Goal: Information Seeking & Learning: Learn about a topic

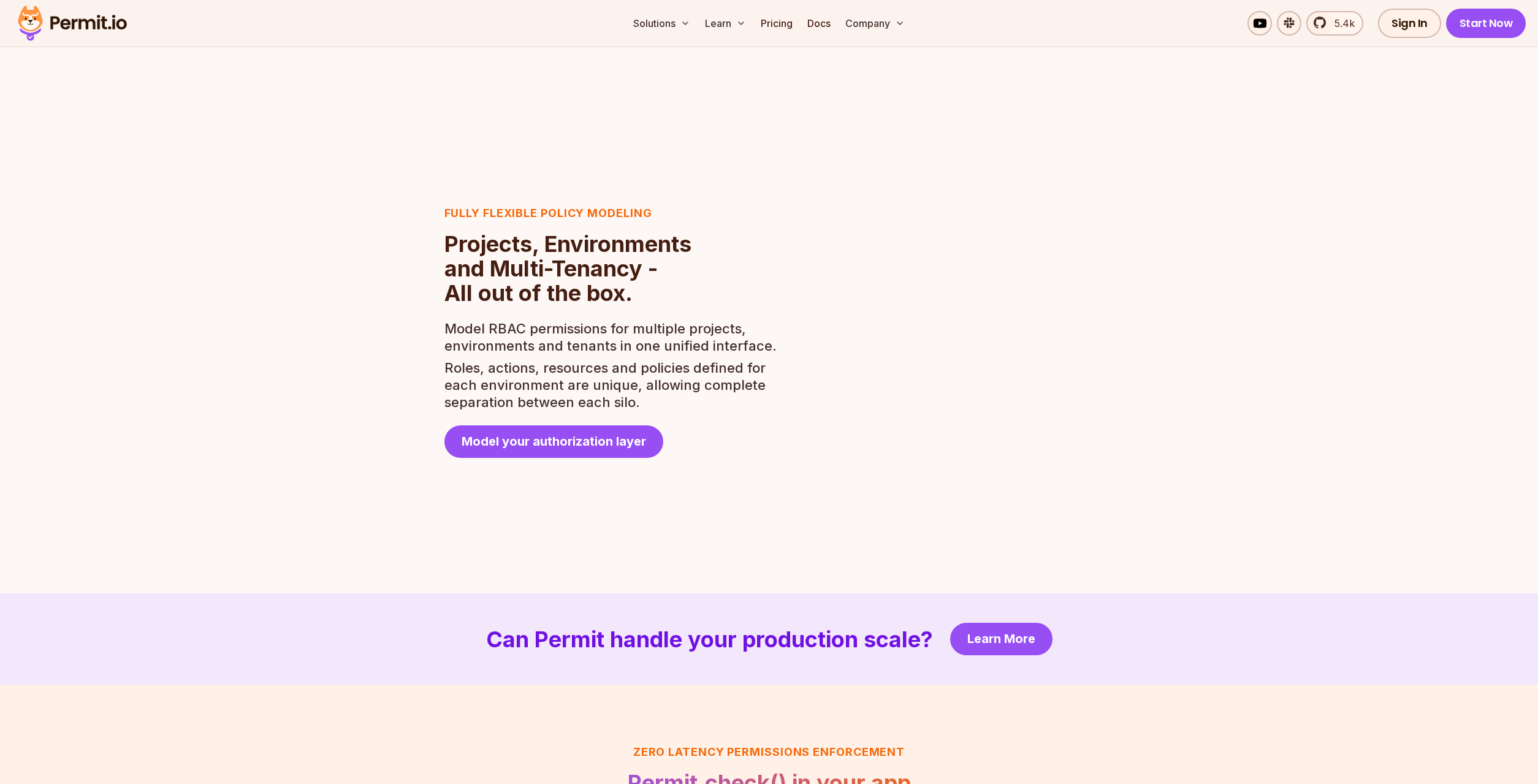
scroll to position [2251, 0]
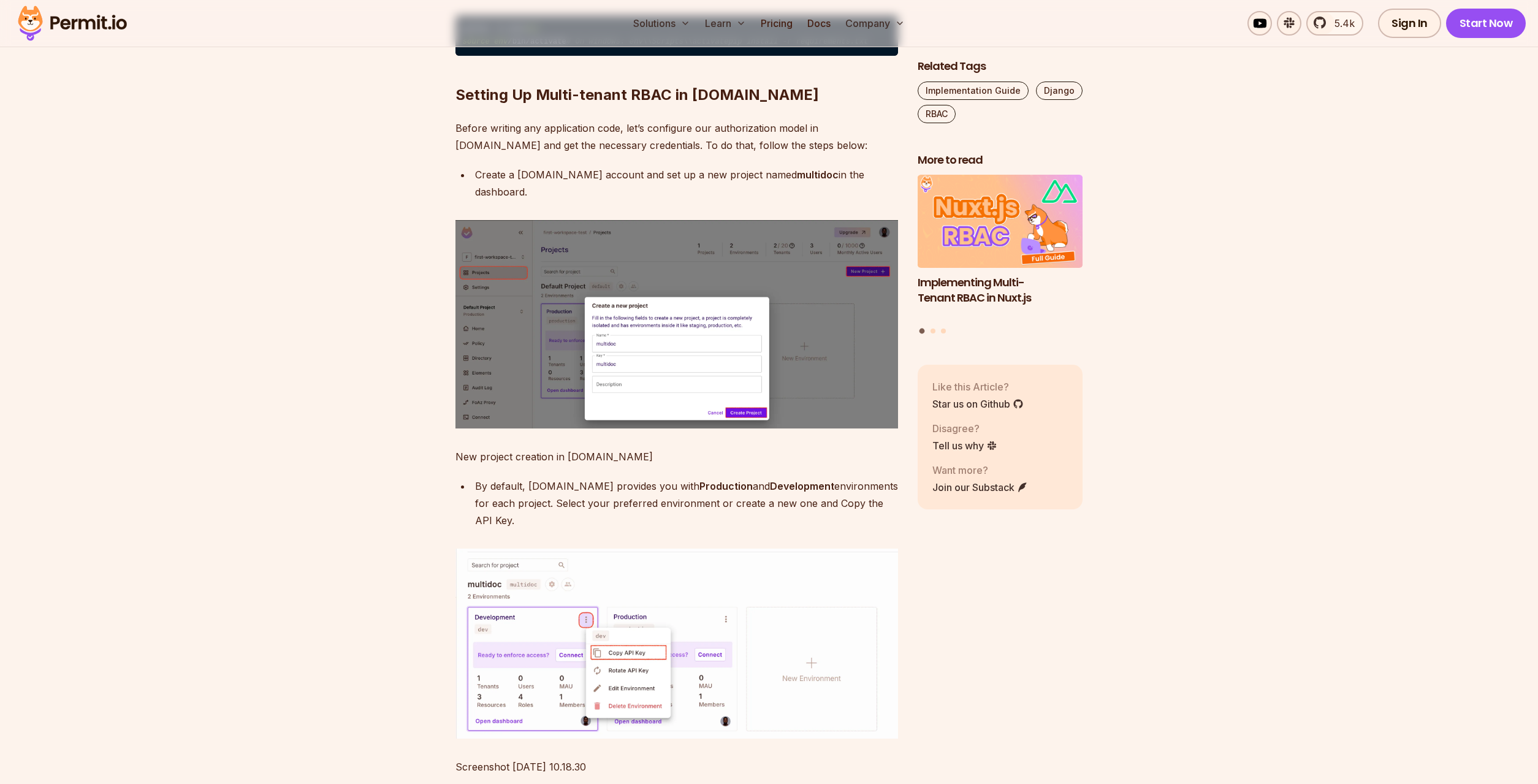
scroll to position [2126, 0]
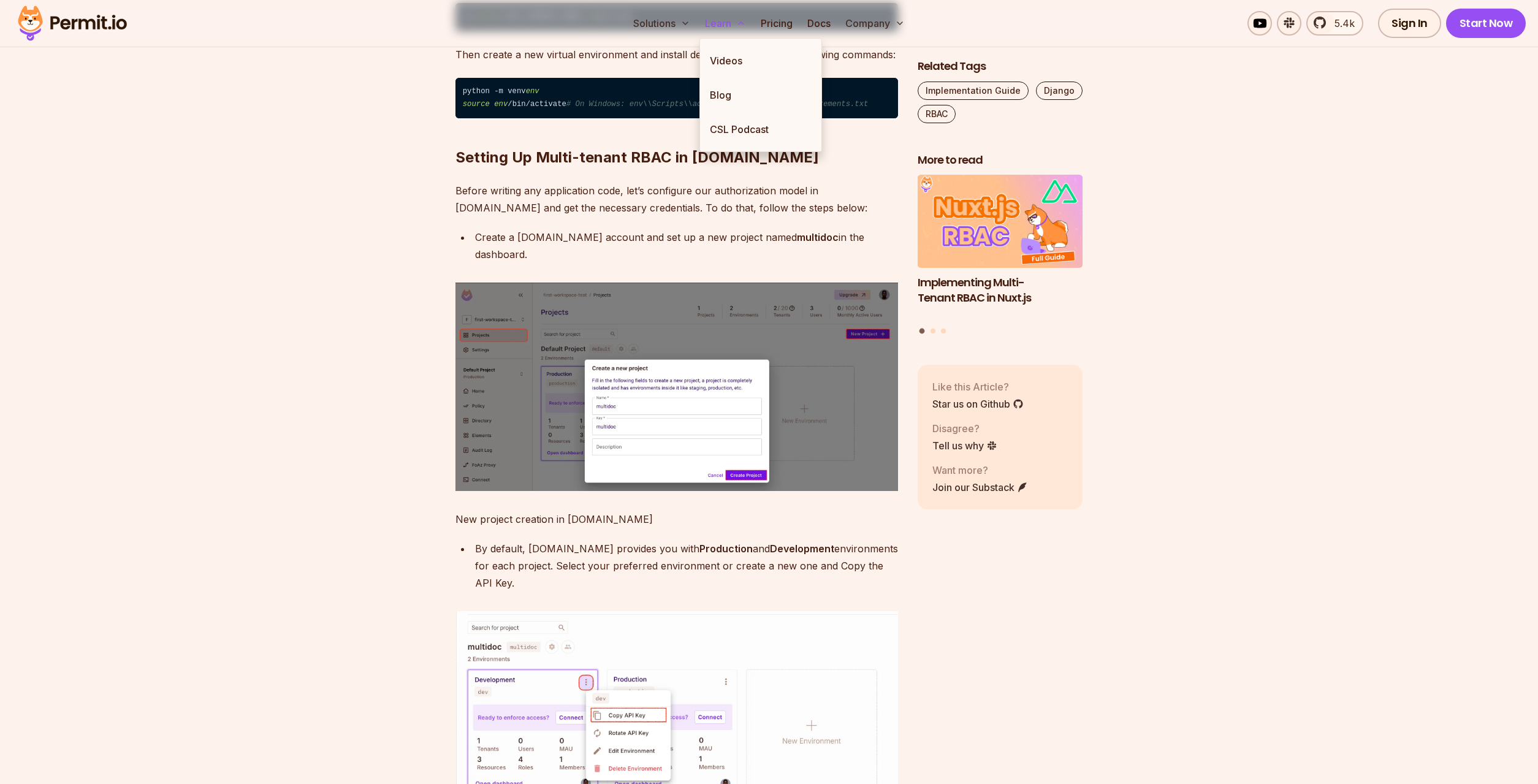
click at [730, 21] on button "Learn" at bounding box center [725, 23] width 51 height 24
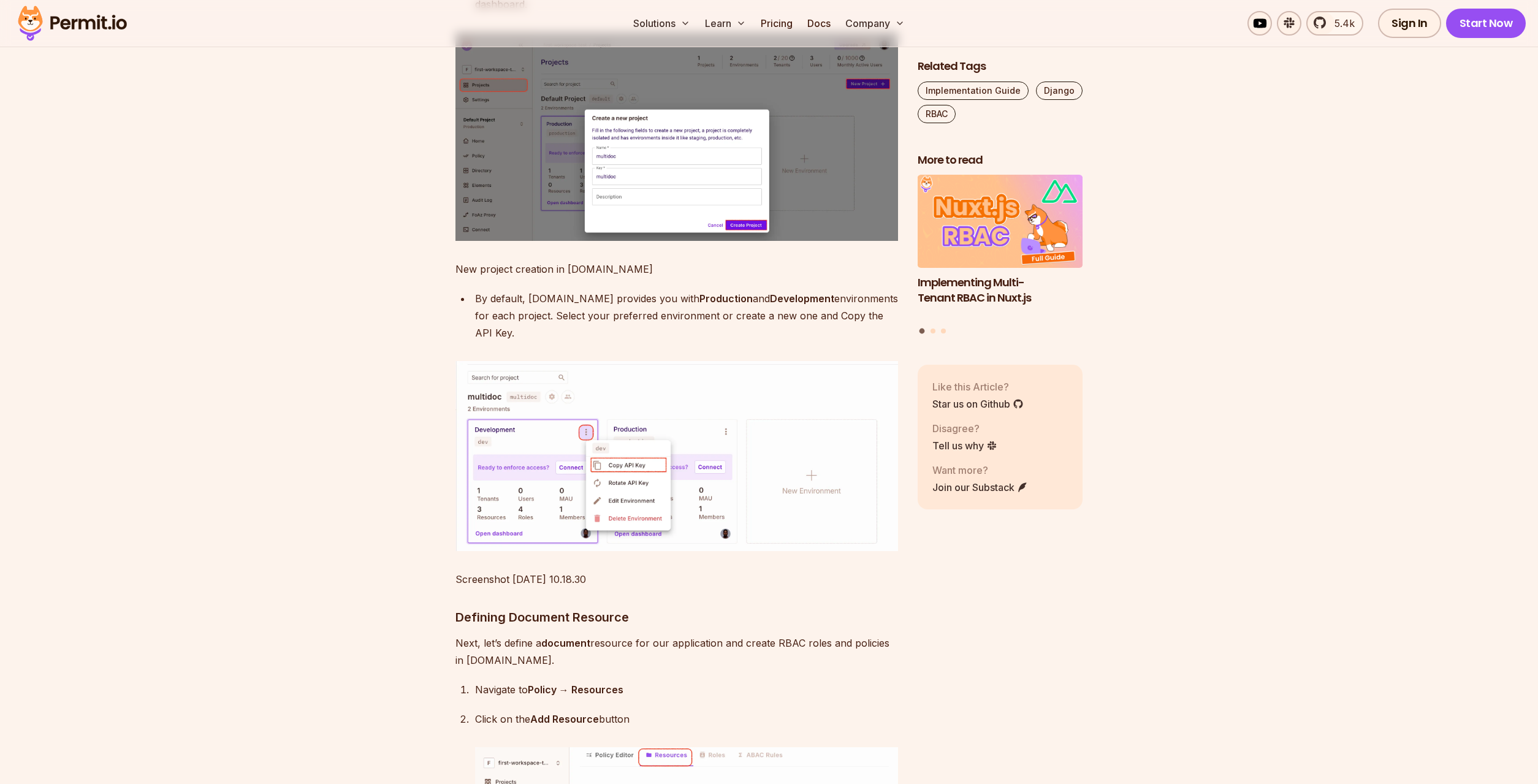
scroll to position [2439, 0]
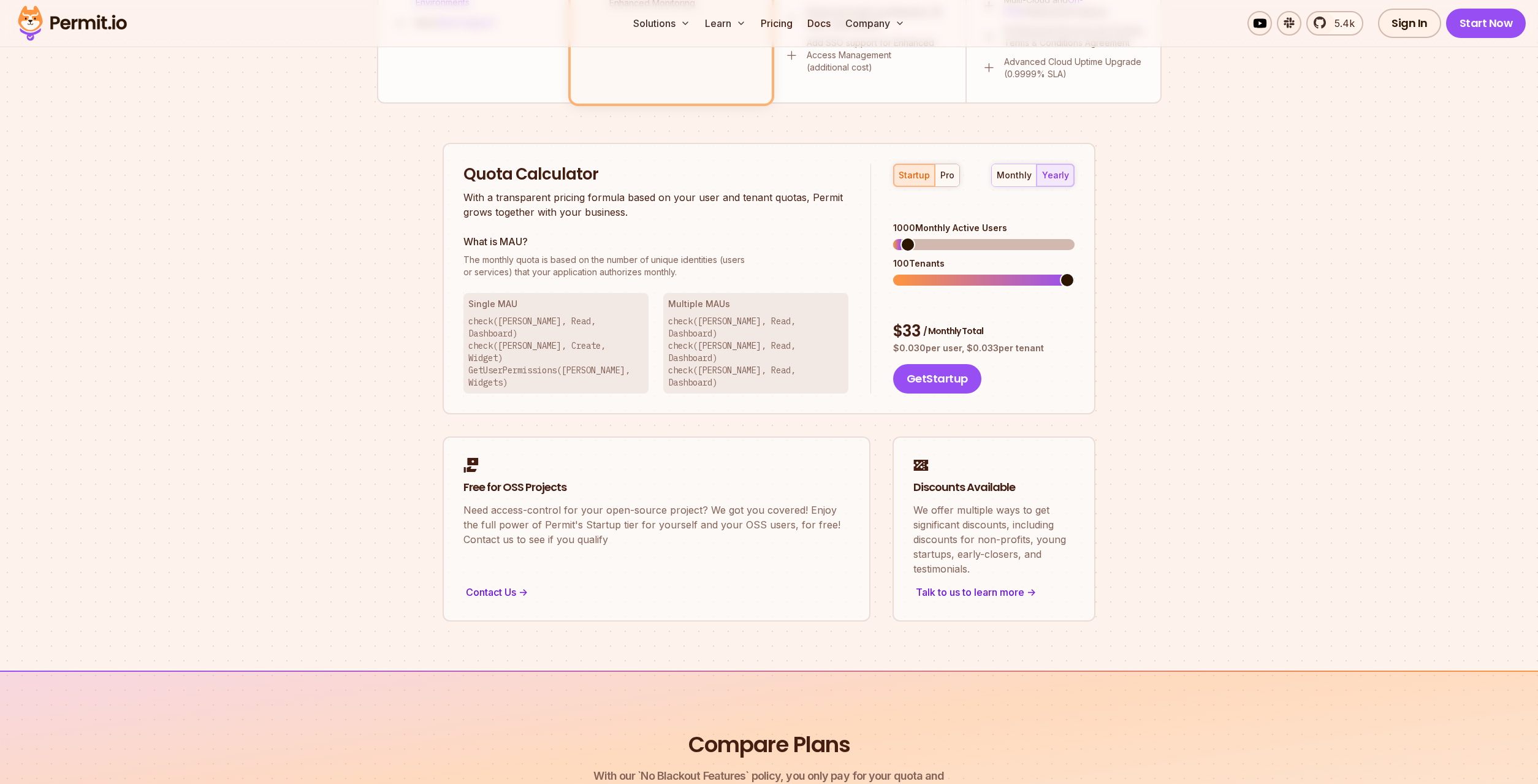
scroll to position [750, 0]
